Goal: Check status: Check status

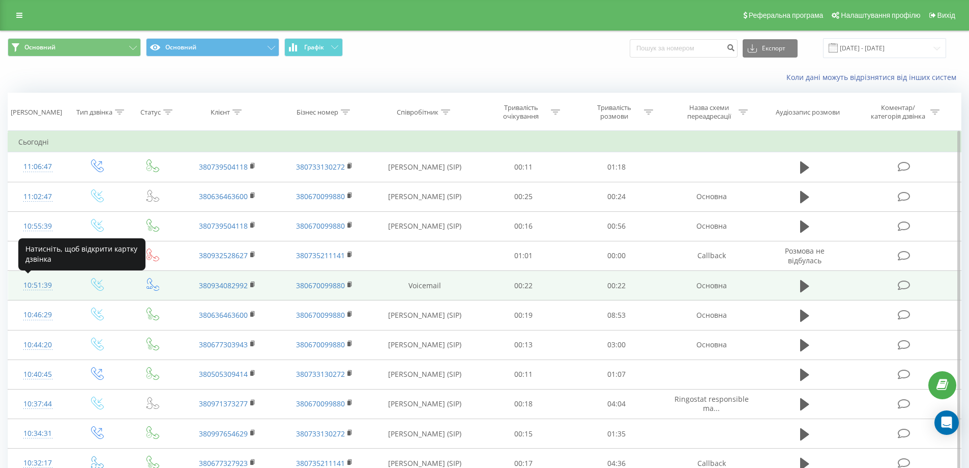
click at [32, 280] on div "10:51:39" at bounding box center [37, 285] width 39 height 20
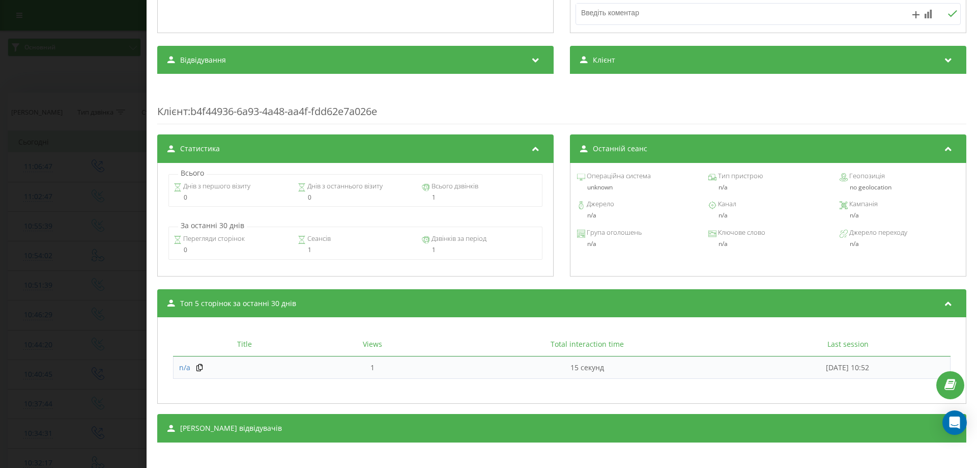
scroll to position [317, 0]
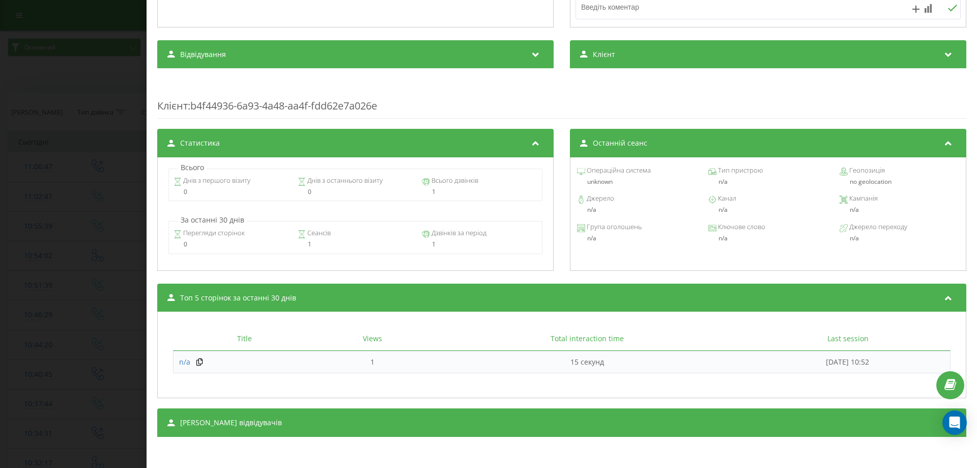
click at [113, 78] on div "Дзвінок : ua5_-1758527499.7293228 1 x - 00:22 00:00 00:00 Транскрипція Для AI-а…" at bounding box center [488, 234] width 977 height 468
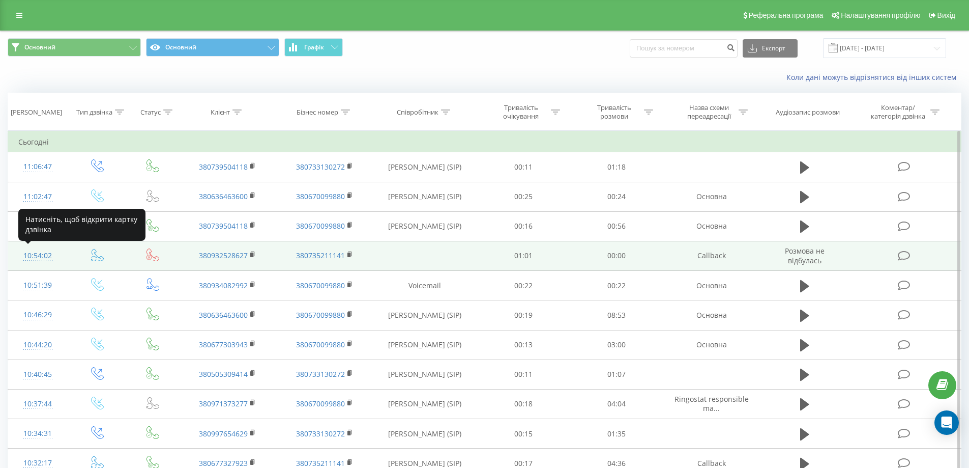
click at [33, 256] on div "10:54:02" at bounding box center [37, 256] width 39 height 20
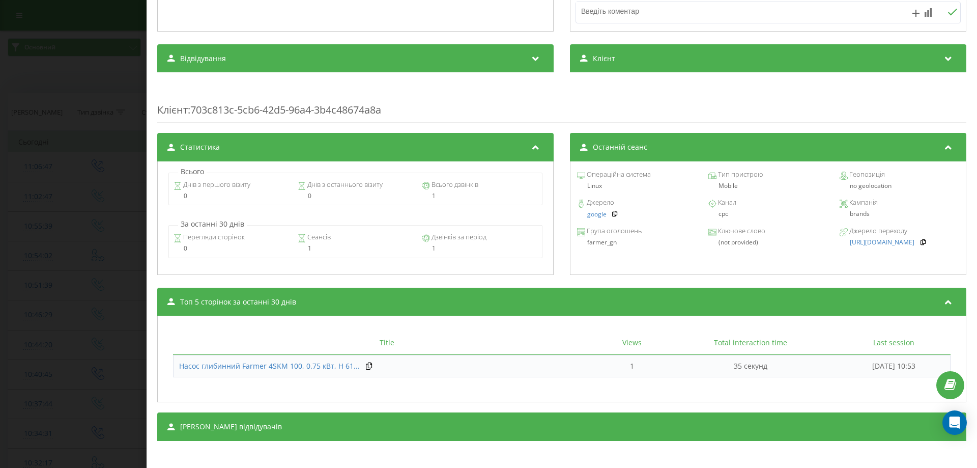
scroll to position [273, 0]
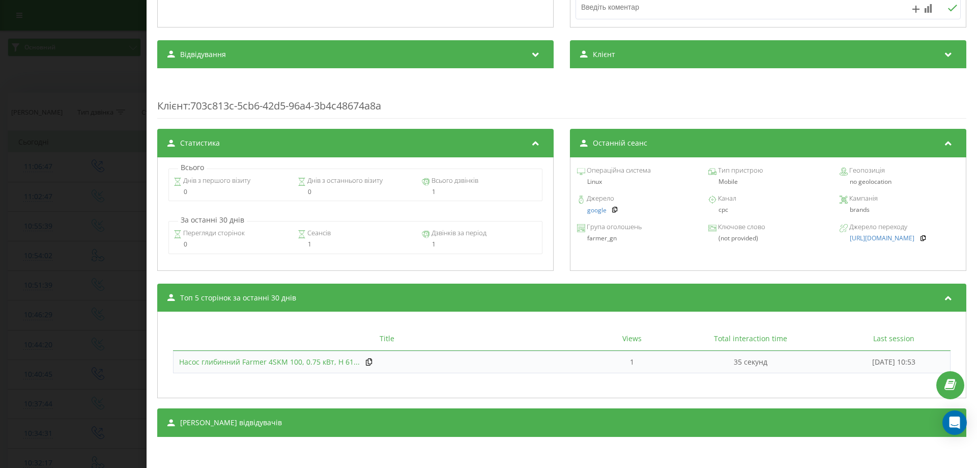
click at [251, 360] on span "Насос глибинний Farmer 4SKM 100, 0.75 кВт, H 61..." at bounding box center [269, 362] width 181 height 10
